Goal: Task Accomplishment & Management: Manage account settings

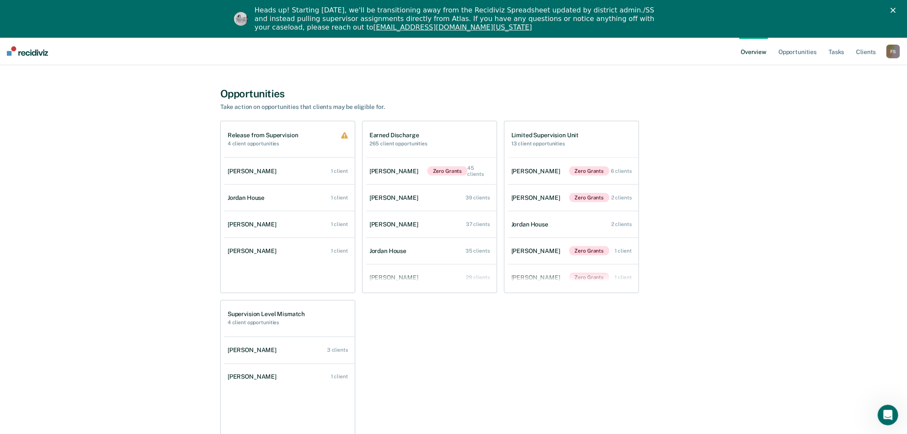
scroll to position [284, 0]
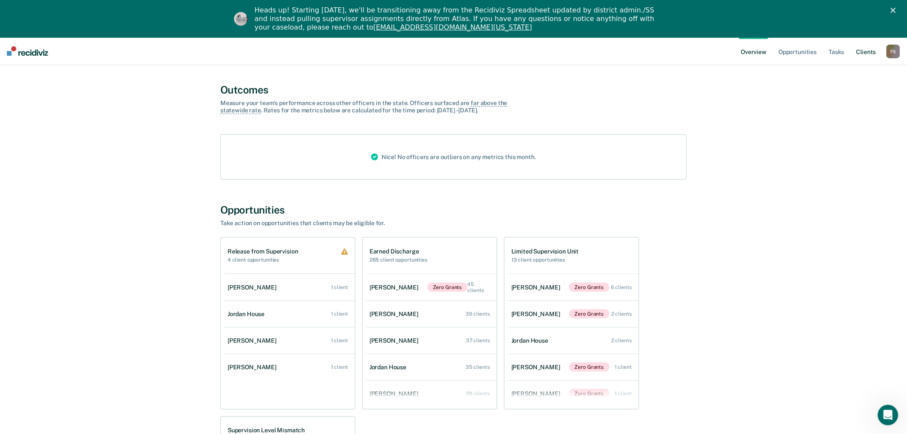
click at [863, 52] on link "Client s" at bounding box center [865, 50] width 23 height 27
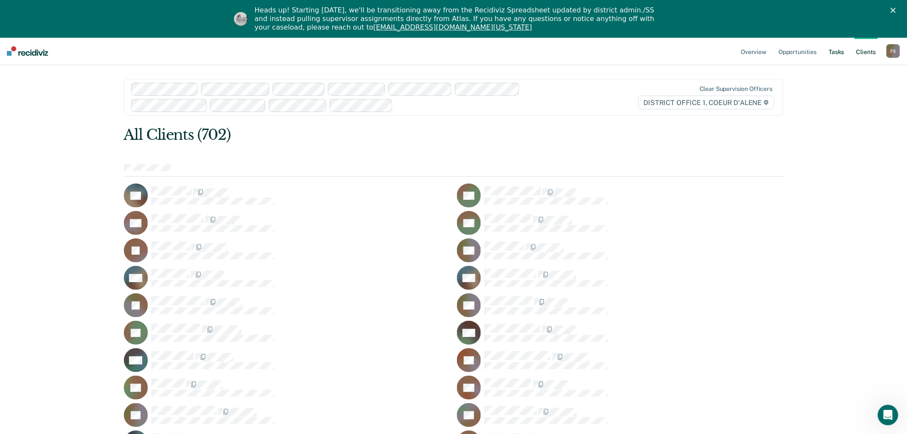
click at [841, 51] on link "Tasks" at bounding box center [836, 50] width 19 height 27
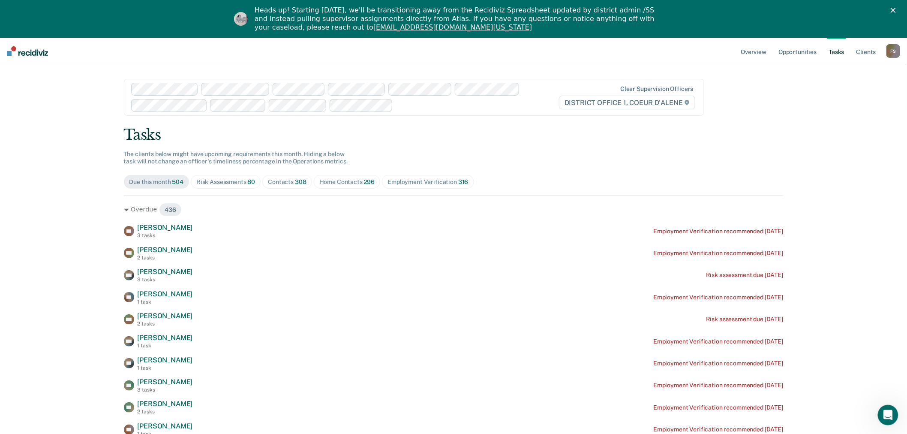
click at [295, 183] on span "308" at bounding box center [301, 181] width 12 height 7
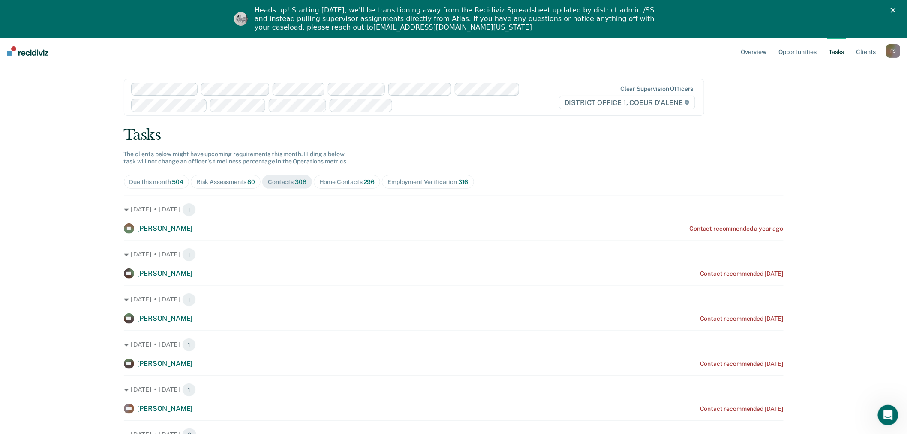
click at [889, 52] on div "F S" at bounding box center [893, 51] width 14 height 14
click at [847, 90] on link "Go to Operations" at bounding box center [858, 93] width 69 height 7
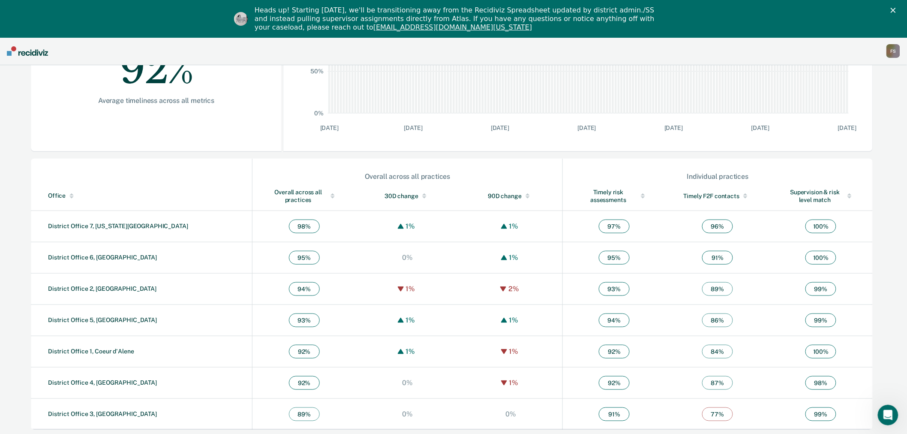
scroll to position [201, 0]
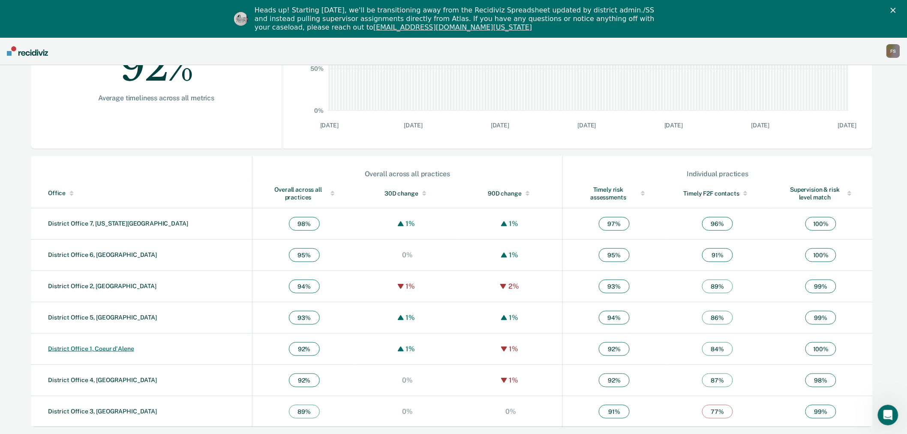
click at [101, 346] on link "District Office 1, Coeur d'Alene" at bounding box center [91, 348] width 86 height 7
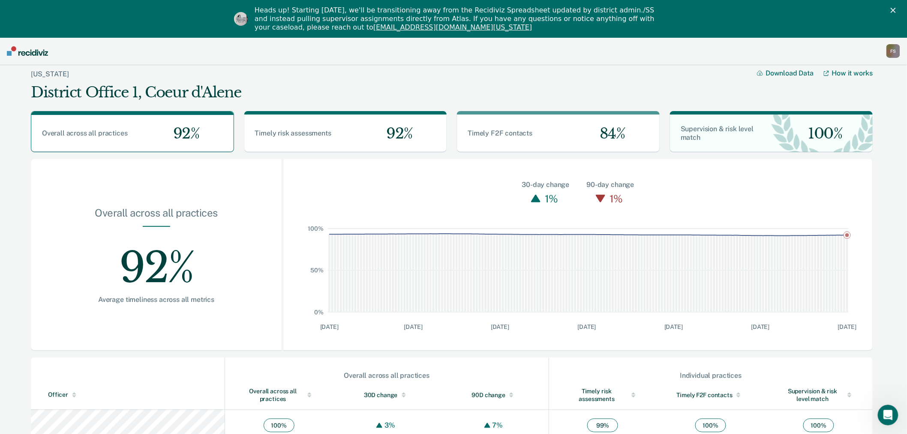
click at [893, 50] on div "F S" at bounding box center [893, 51] width 14 height 14
click at [838, 104] on link "Go to Workflows" at bounding box center [858, 104] width 69 height 7
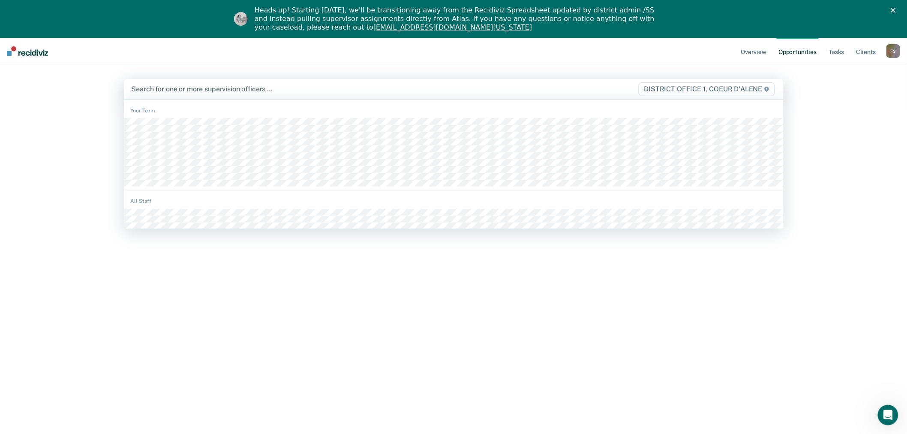
click at [245, 91] on div at bounding box center [357, 89] width 450 height 10
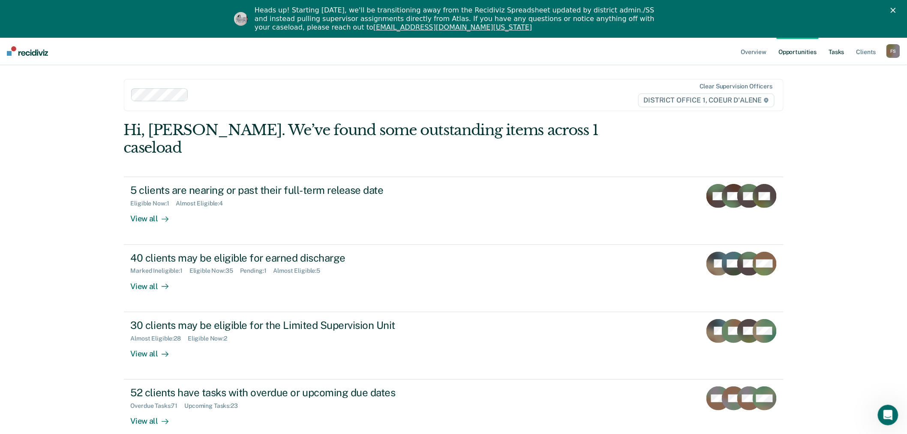
click at [832, 51] on link "Tasks" at bounding box center [836, 50] width 19 height 27
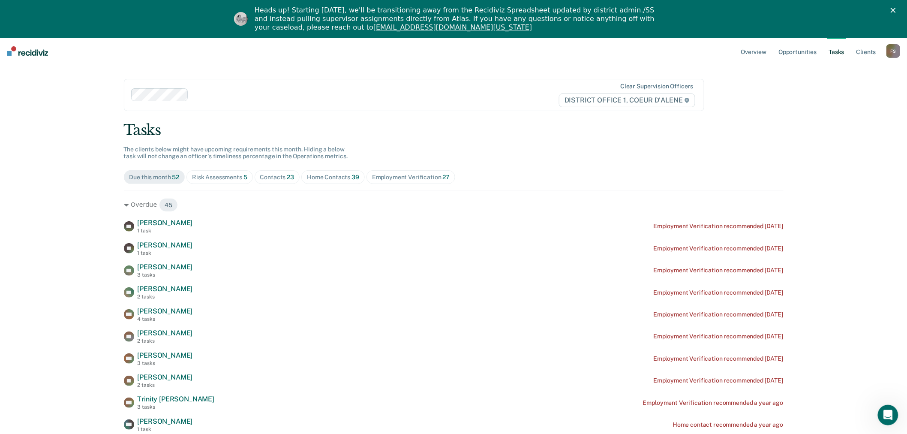
click at [281, 177] on div "Contacts 23" at bounding box center [277, 177] width 34 height 7
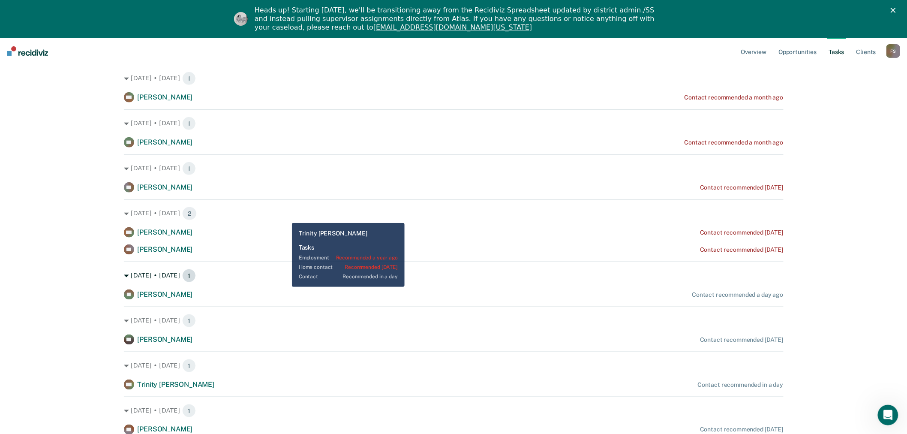
scroll to position [238, 0]
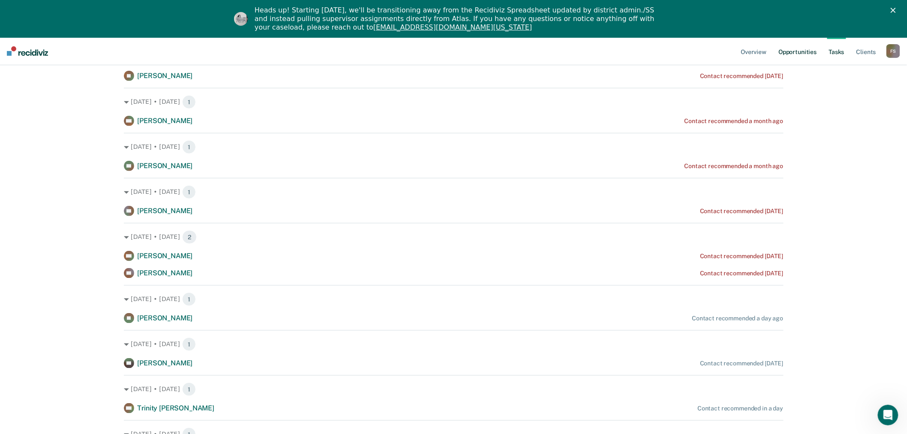
click at [799, 51] on link "Opportunities" at bounding box center [797, 50] width 42 height 27
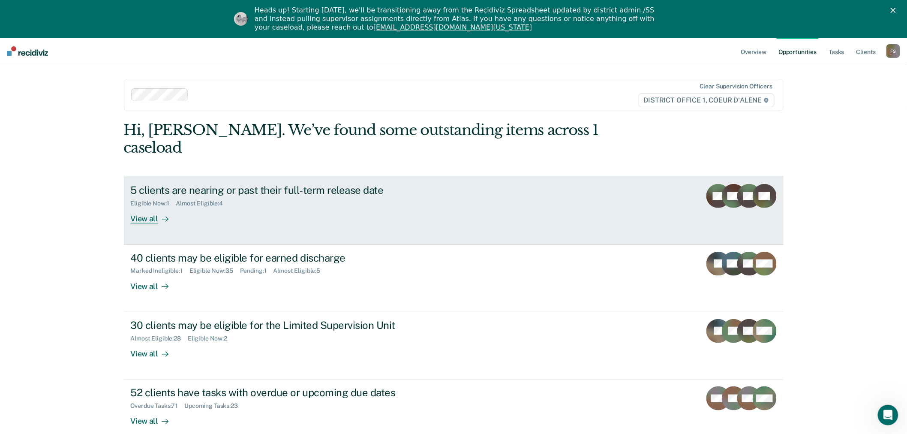
click at [147, 207] on div "View all" at bounding box center [155, 215] width 48 height 17
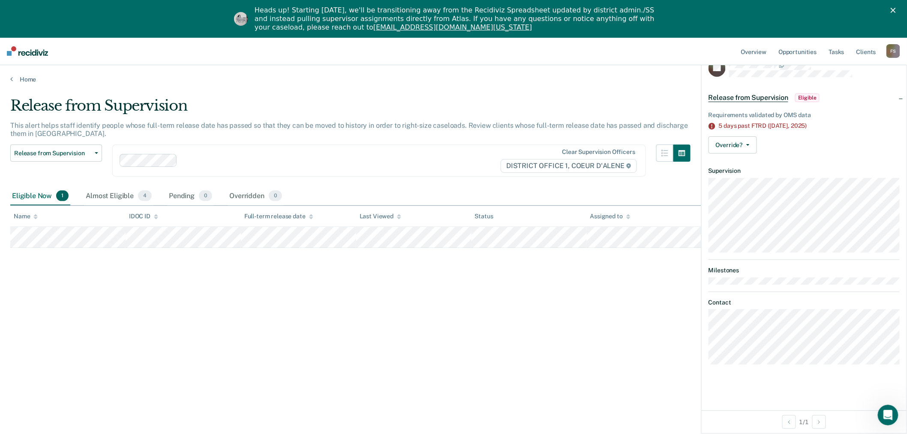
click at [233, 297] on div "Release from Supervision This alert helps staff identify people whose full-term…" at bounding box center [453, 252] width 886 height 310
click at [891, 52] on div "F S" at bounding box center [893, 51] width 14 height 14
click at [854, 92] on link "Go to Operations" at bounding box center [858, 93] width 69 height 7
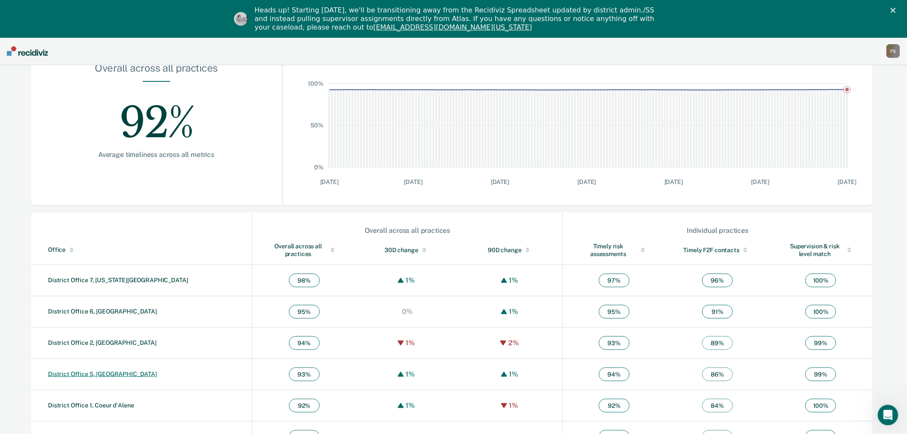
scroll to position [201, 0]
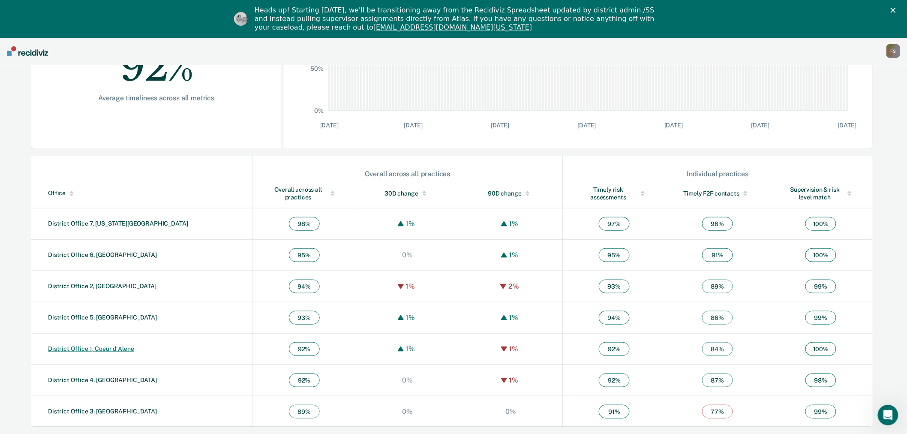
click at [85, 348] on link "District Office 1, Coeur d'Alene" at bounding box center [91, 348] width 86 height 7
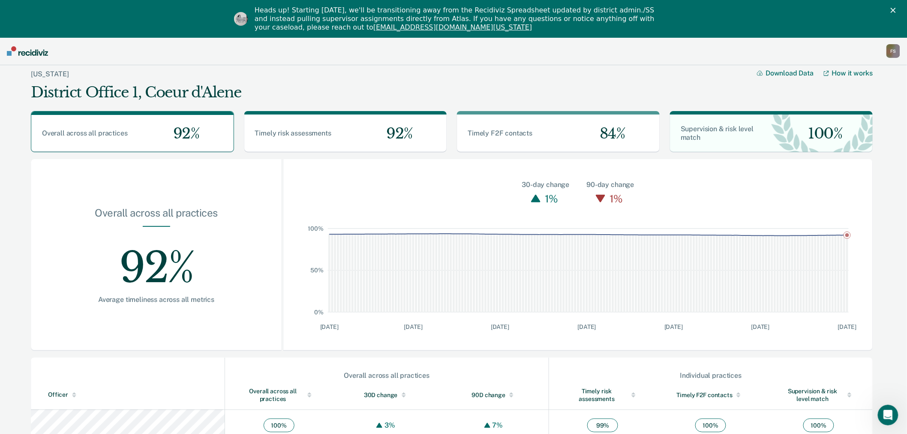
scroll to position [48, 0]
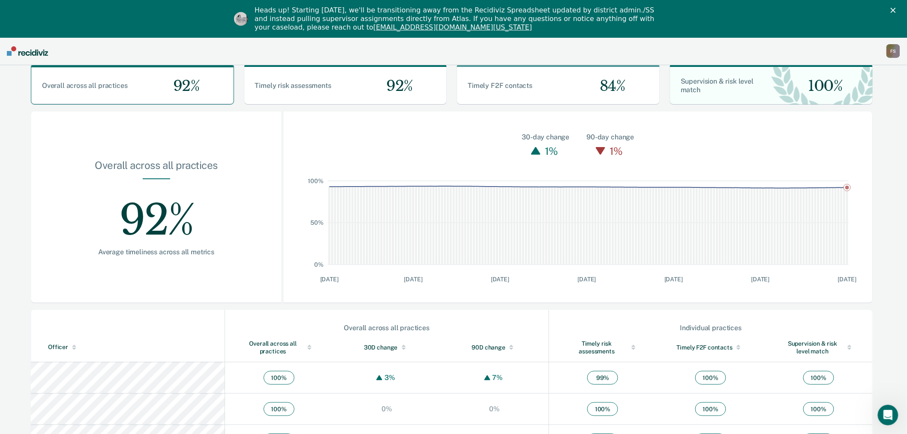
click at [893, 53] on div "F S" at bounding box center [893, 51] width 14 height 14
click at [853, 102] on link "Go to Workflows" at bounding box center [858, 104] width 69 height 7
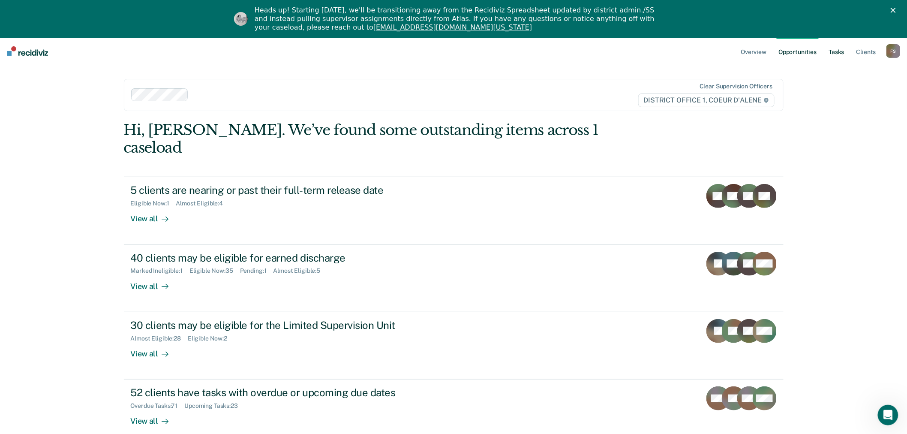
click at [834, 51] on link "Tasks" at bounding box center [836, 50] width 19 height 27
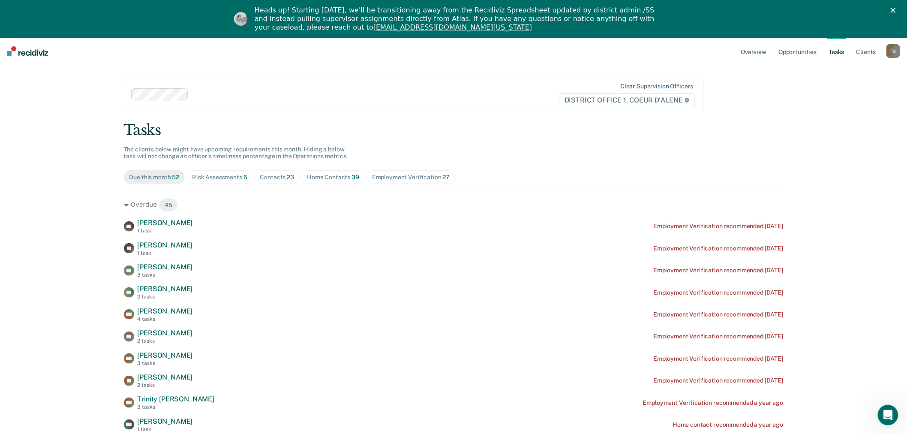
click at [273, 175] on div "Contacts 23" at bounding box center [277, 177] width 34 height 7
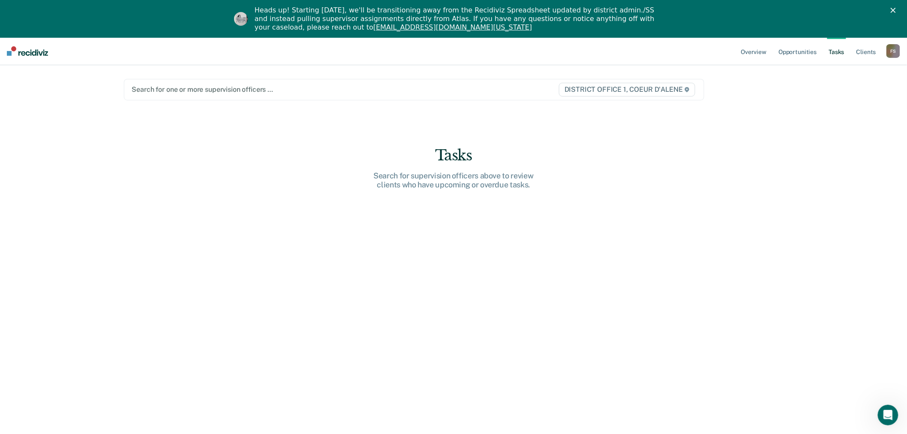
click at [178, 94] on div at bounding box center [329, 89] width 394 height 10
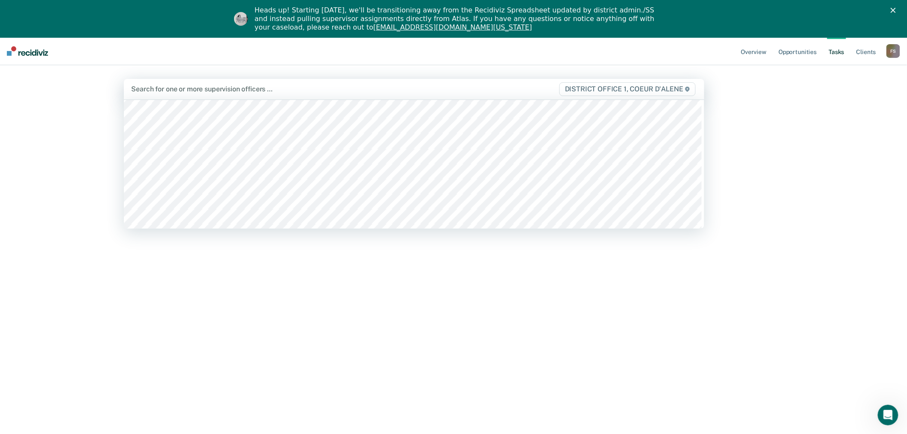
scroll to position [333, 0]
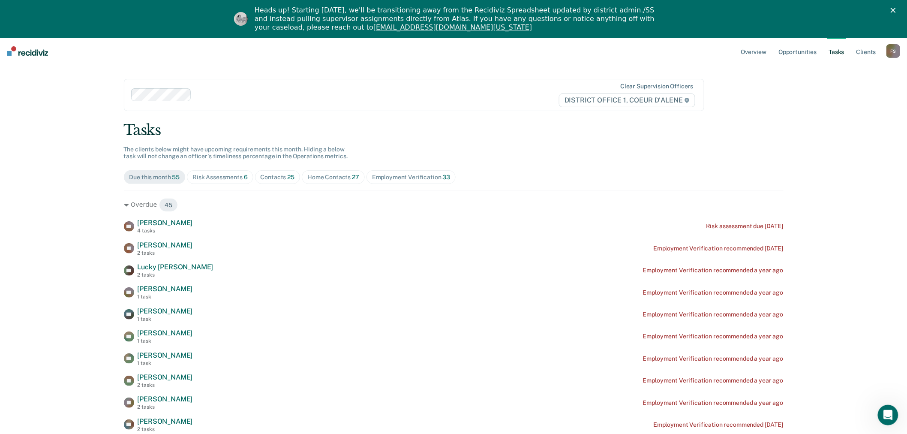
click at [264, 174] on div "Contacts 25" at bounding box center [277, 177] width 34 height 7
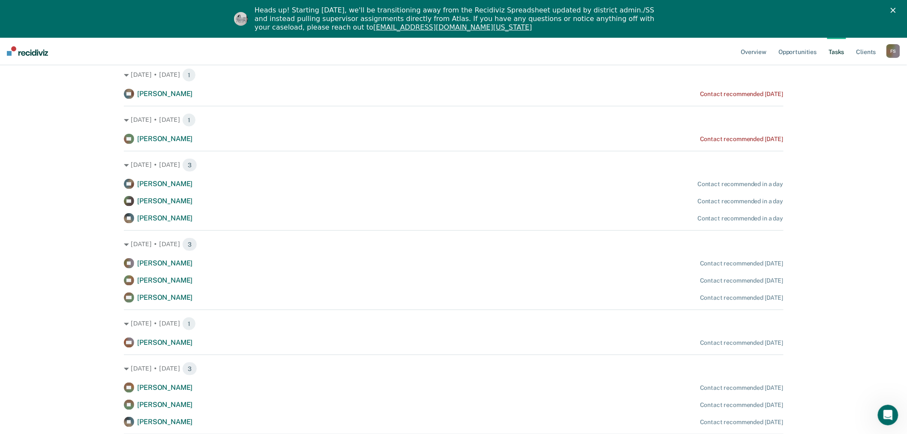
scroll to position [190, 0]
